Goal: Task Accomplishment & Management: Manage account settings

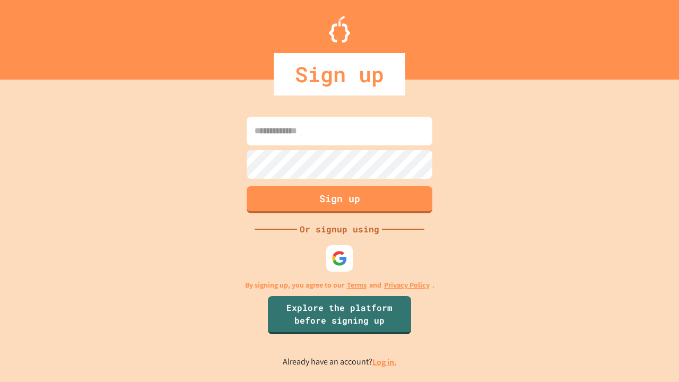
click at [385, 362] on link "Log in." at bounding box center [384, 362] width 24 height 11
